Goal: Navigation & Orientation: Find specific page/section

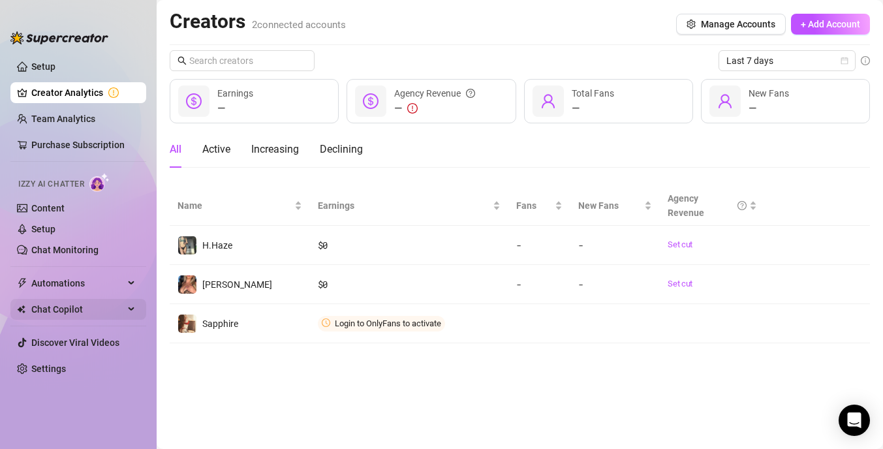
click at [79, 310] on span "Chat Copilot" at bounding box center [77, 309] width 93 height 21
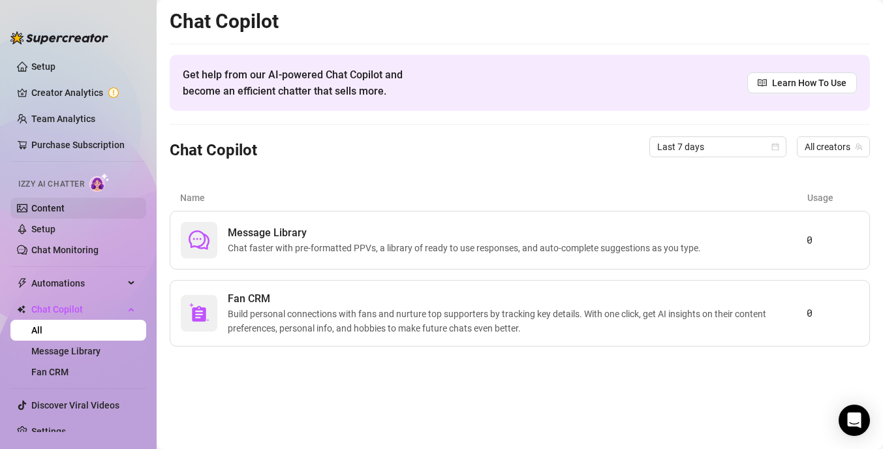
click at [65, 205] on link "Content" at bounding box center [47, 208] width 33 height 10
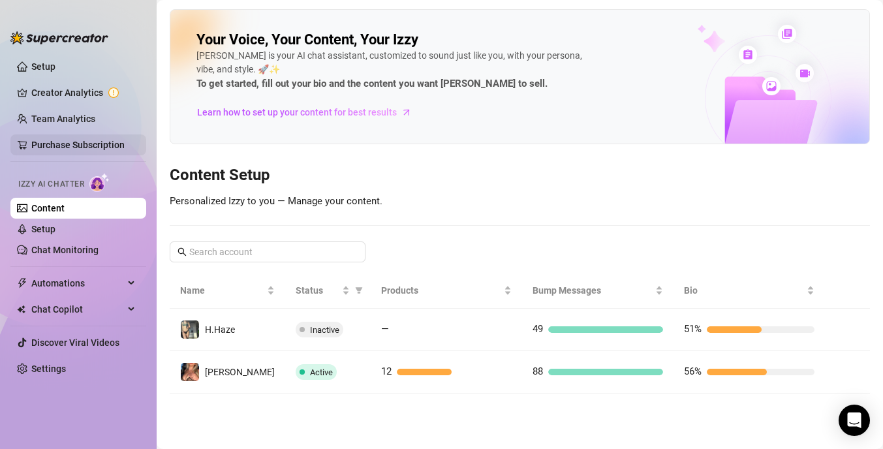
click at [104, 146] on link "Purchase Subscription" at bounding box center [83, 144] width 104 height 21
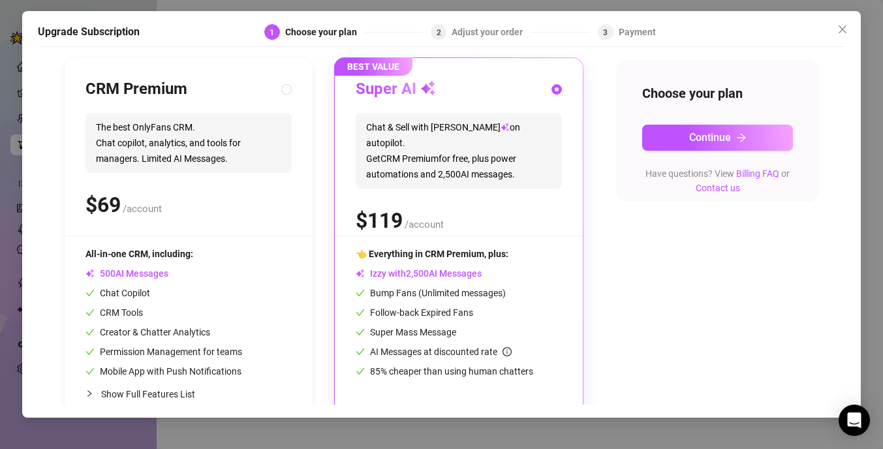
scroll to position [159, 0]
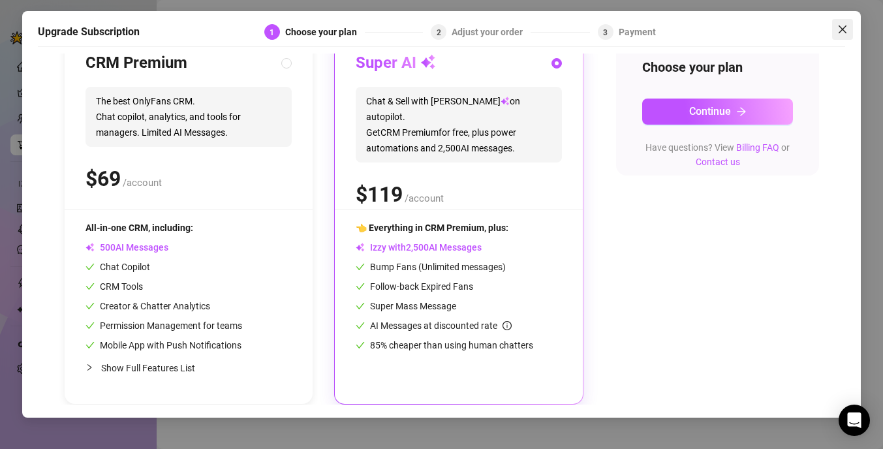
click at [849, 28] on span "Close" at bounding box center [842, 29] width 21 height 10
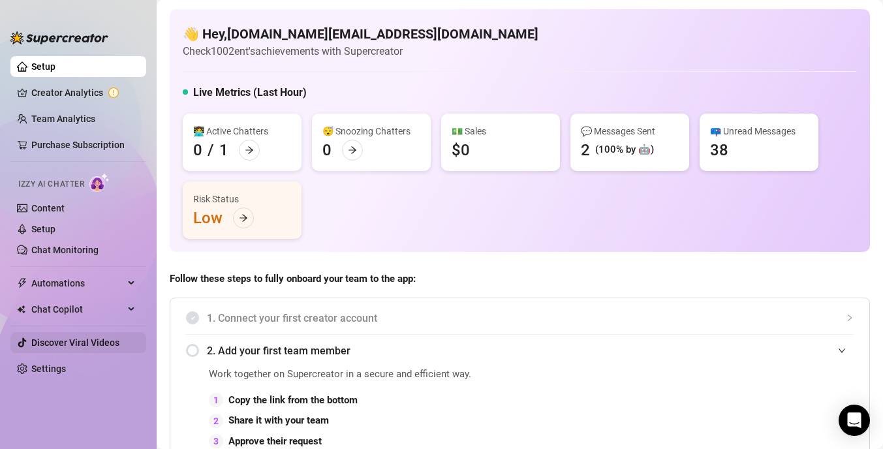
click at [101, 340] on link "Discover Viral Videos" at bounding box center [75, 342] width 88 height 10
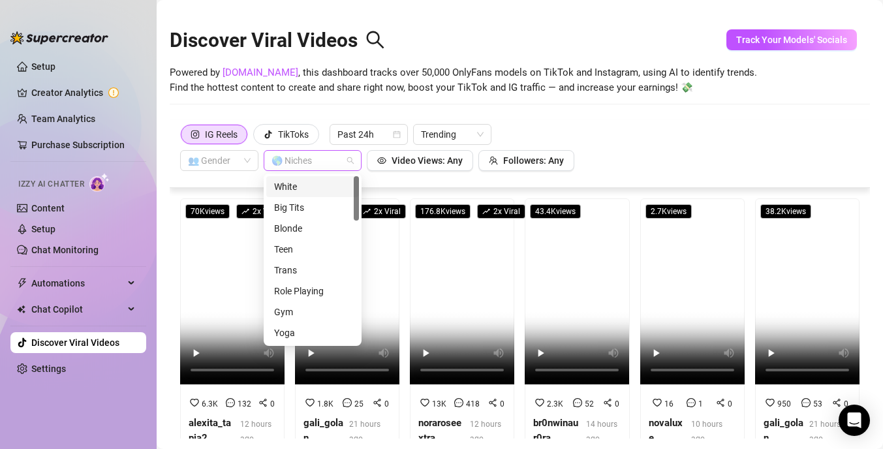
click at [309, 163] on div at bounding box center [305, 160] width 79 height 18
click at [305, 221] on div "Blonde" at bounding box center [312, 228] width 77 height 14
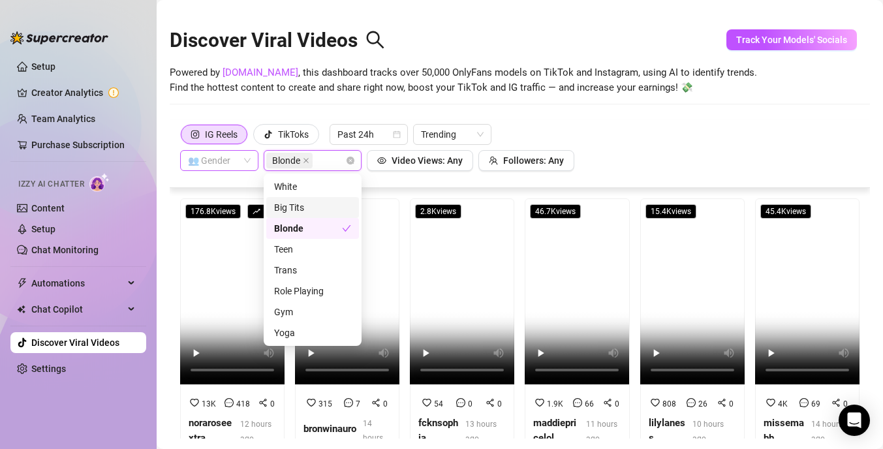
click at [242, 161] on span at bounding box center [219, 161] width 63 height 20
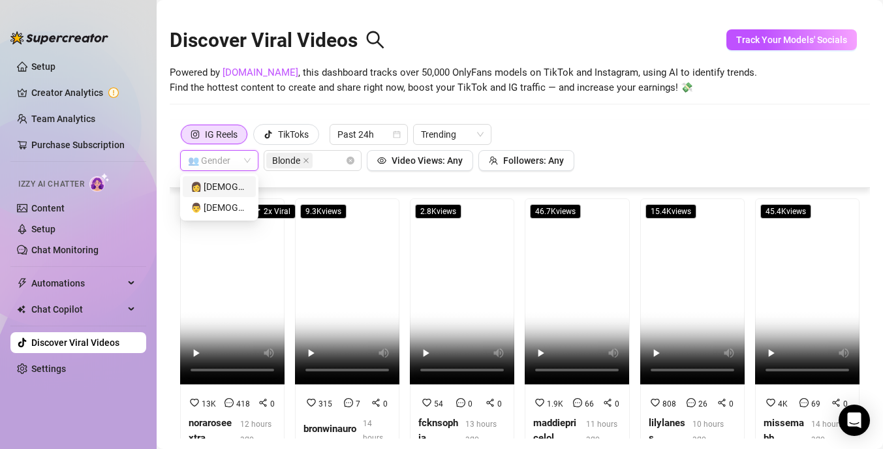
click at [236, 183] on div "👩 [DEMOGRAPHIC_DATA]" at bounding box center [219, 186] width 57 height 14
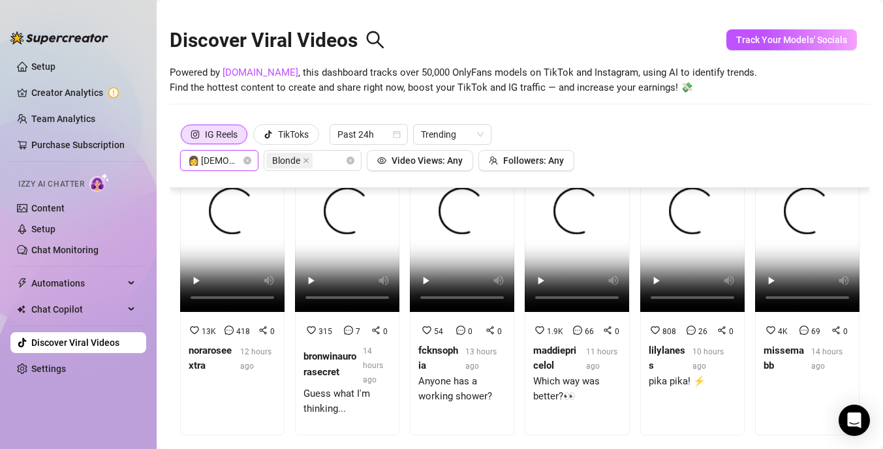
scroll to position [40, 0]
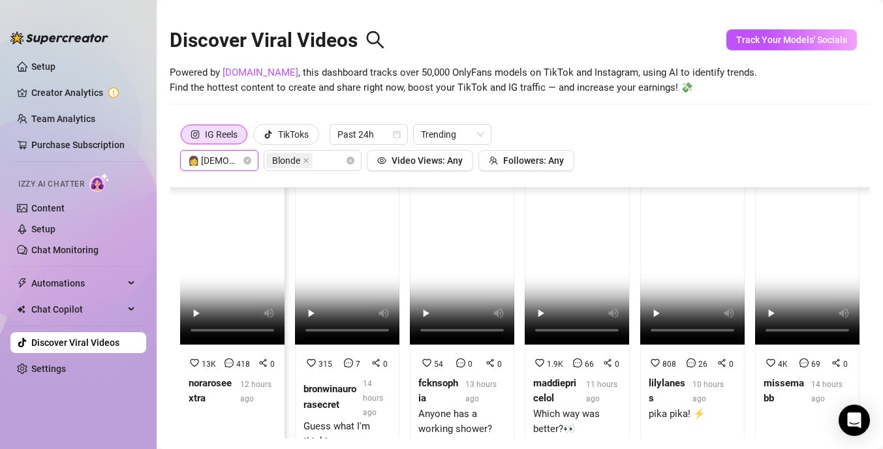
click at [259, 243] on video at bounding box center [232, 252] width 104 height 186
click at [372, 266] on video at bounding box center [347, 252] width 104 height 186
click at [76, 276] on span "Automations" at bounding box center [77, 283] width 93 height 21
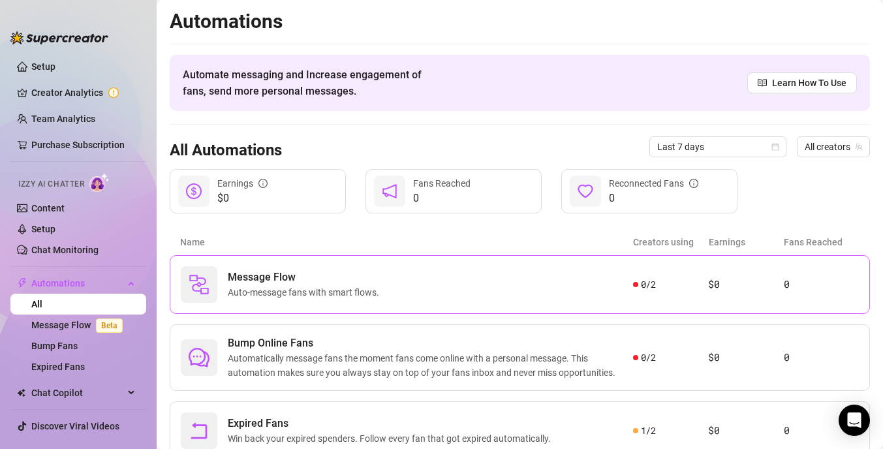
scroll to position [50, 0]
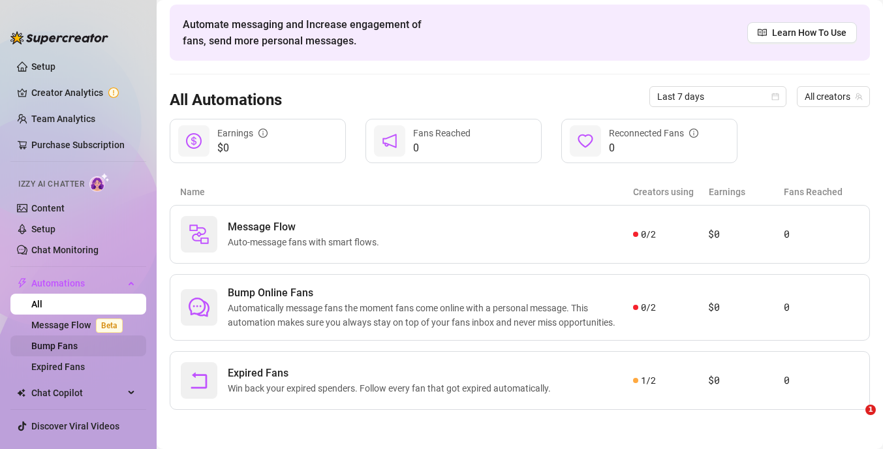
click at [78, 346] on link "Bump Fans" at bounding box center [54, 346] width 46 height 10
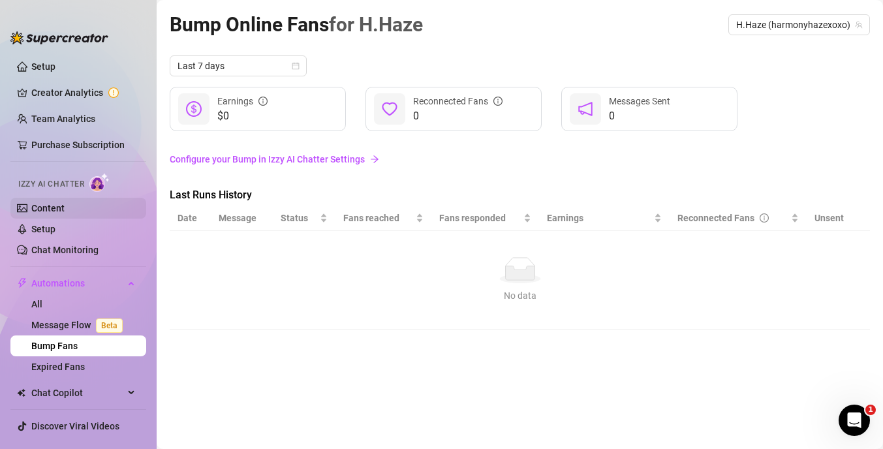
click at [65, 211] on link "Content" at bounding box center [47, 208] width 33 height 10
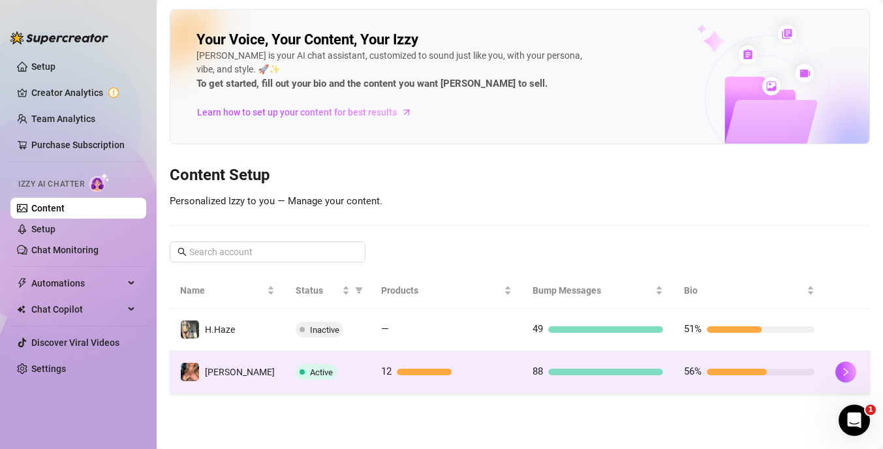
click at [452, 361] on td "12" at bounding box center [446, 372] width 151 height 42
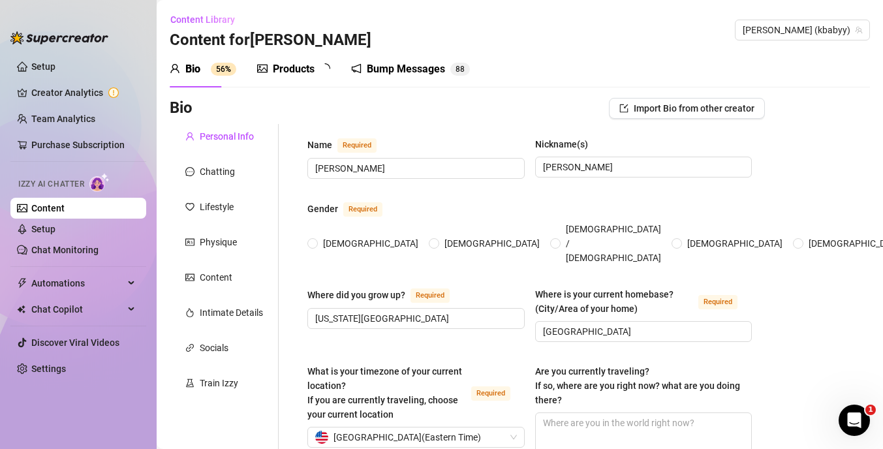
radio input "true"
type input "[DATE]"
click at [415, 71] on div "Bump Messages" at bounding box center [415, 69] width 78 height 16
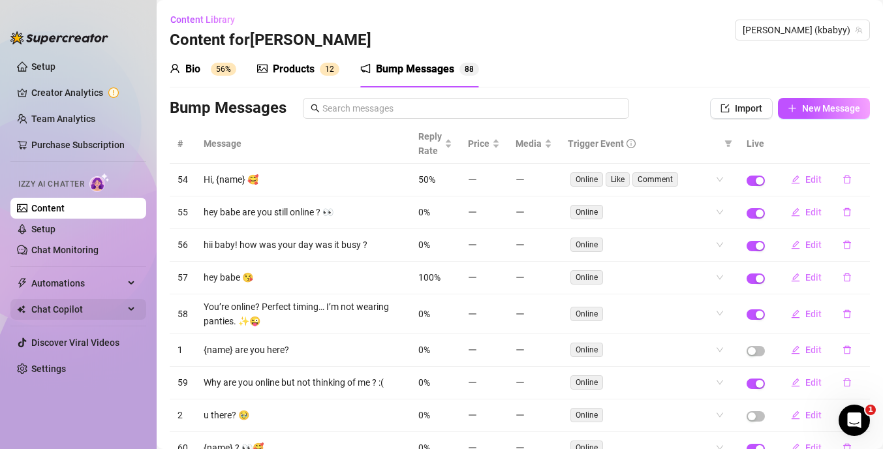
click at [108, 309] on span "Chat Copilot" at bounding box center [77, 309] width 93 height 21
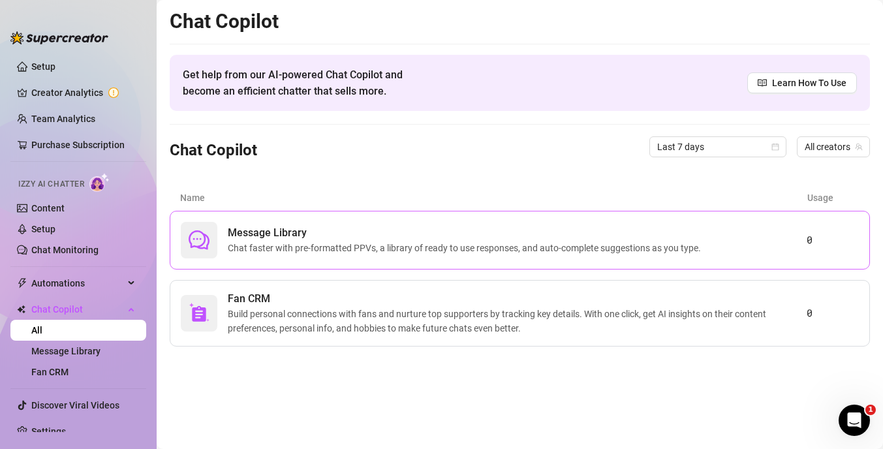
click at [412, 241] on span "Chat faster with pre-formatted PPVs, a library of ready to use responses, and a…" at bounding box center [467, 248] width 478 height 14
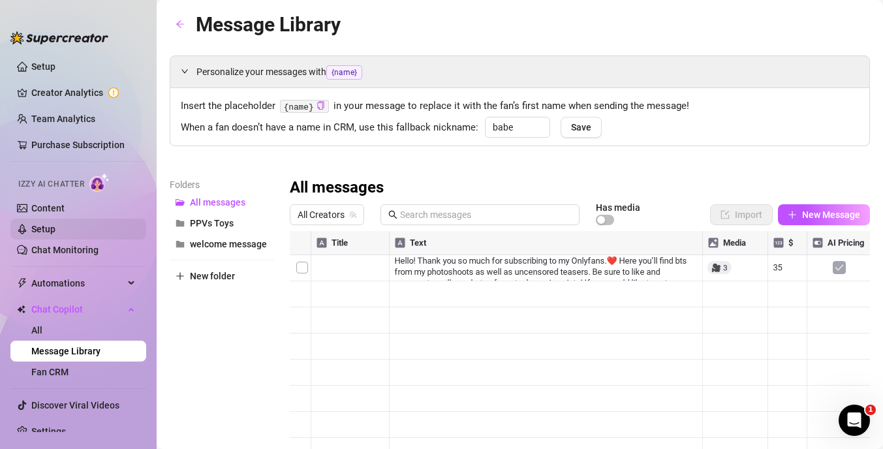
click at [55, 229] on link "Setup" at bounding box center [43, 229] width 24 height 10
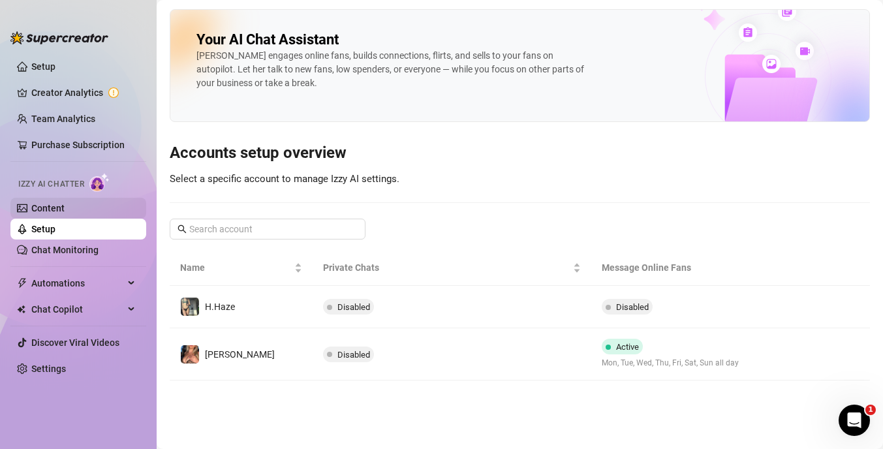
click at [65, 204] on link "Content" at bounding box center [47, 208] width 33 height 10
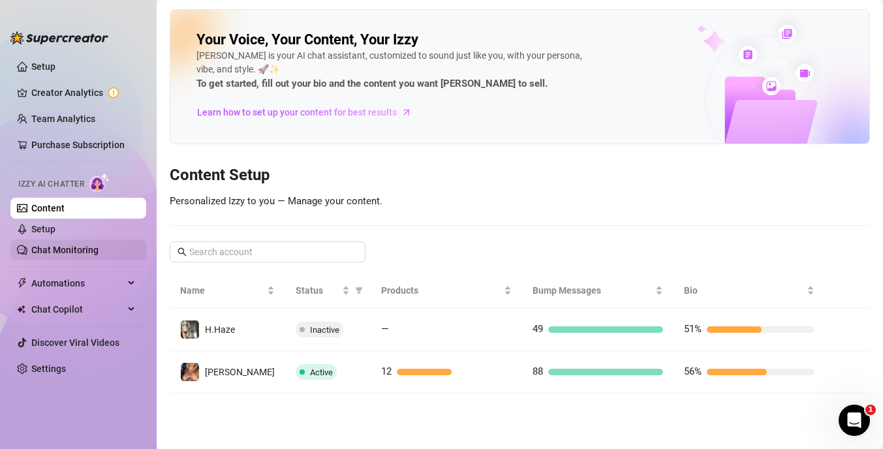
click at [99, 253] on link "Chat Monitoring" at bounding box center [64, 250] width 67 height 10
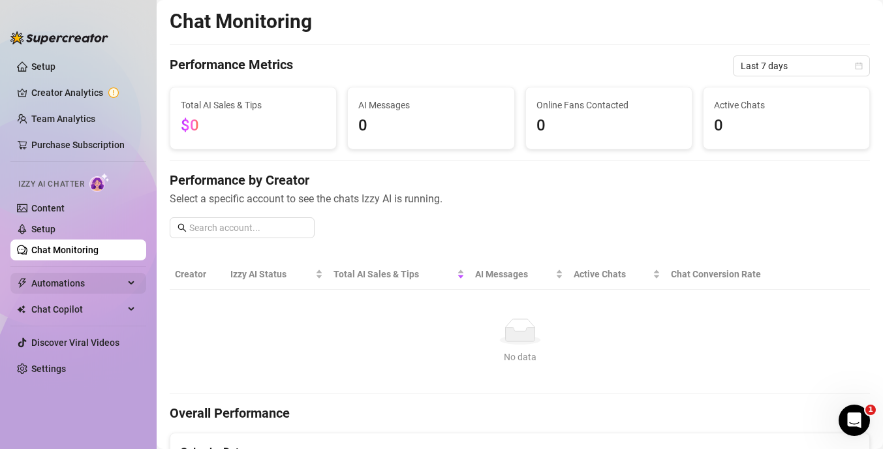
click at [117, 286] on span "Automations" at bounding box center [77, 283] width 93 height 21
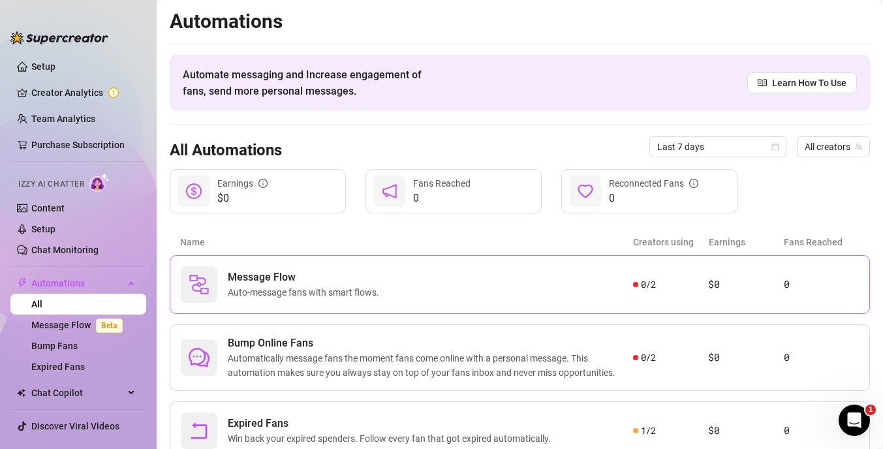
scroll to position [50, 0]
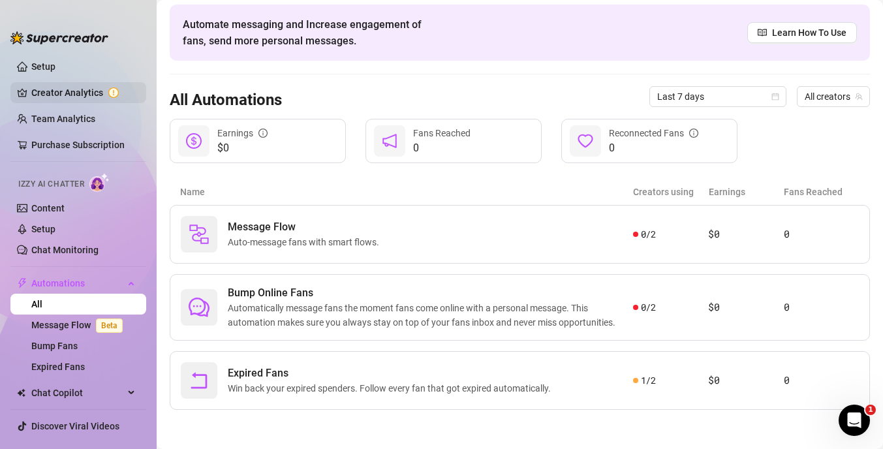
click at [82, 100] on link "Creator Analytics" at bounding box center [83, 92] width 104 height 21
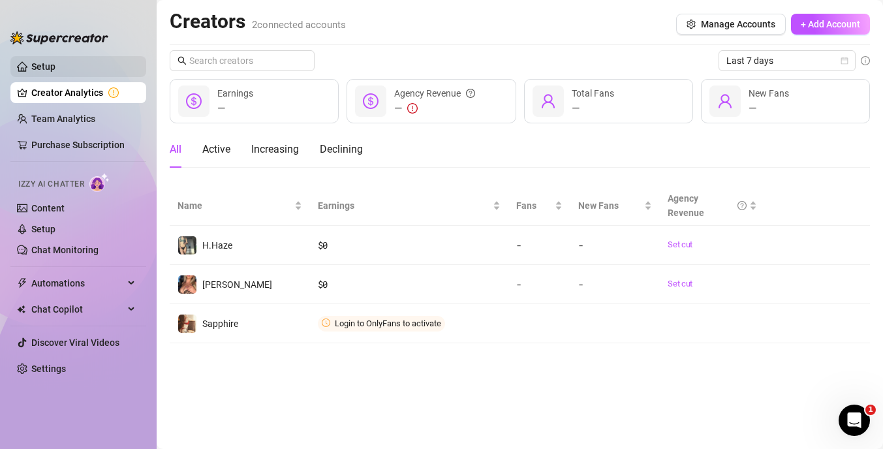
click at [55, 69] on link "Setup" at bounding box center [43, 66] width 24 height 10
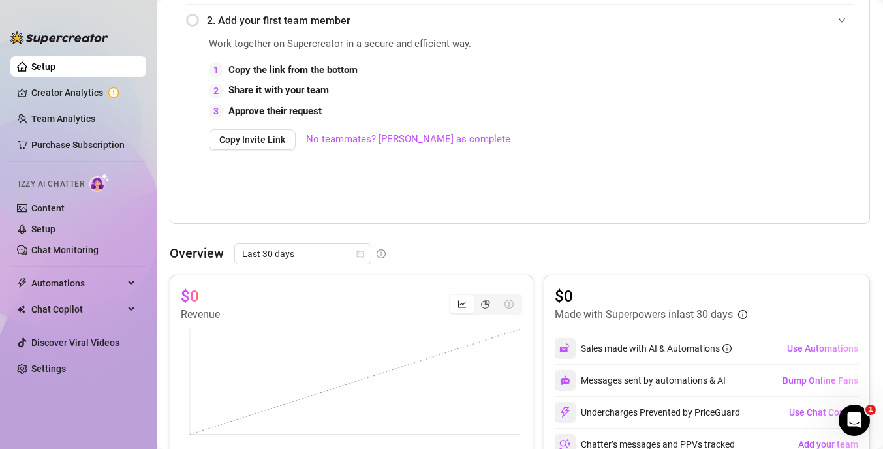
scroll to position [509, 0]
